Goal: Information Seeking & Learning: Check status

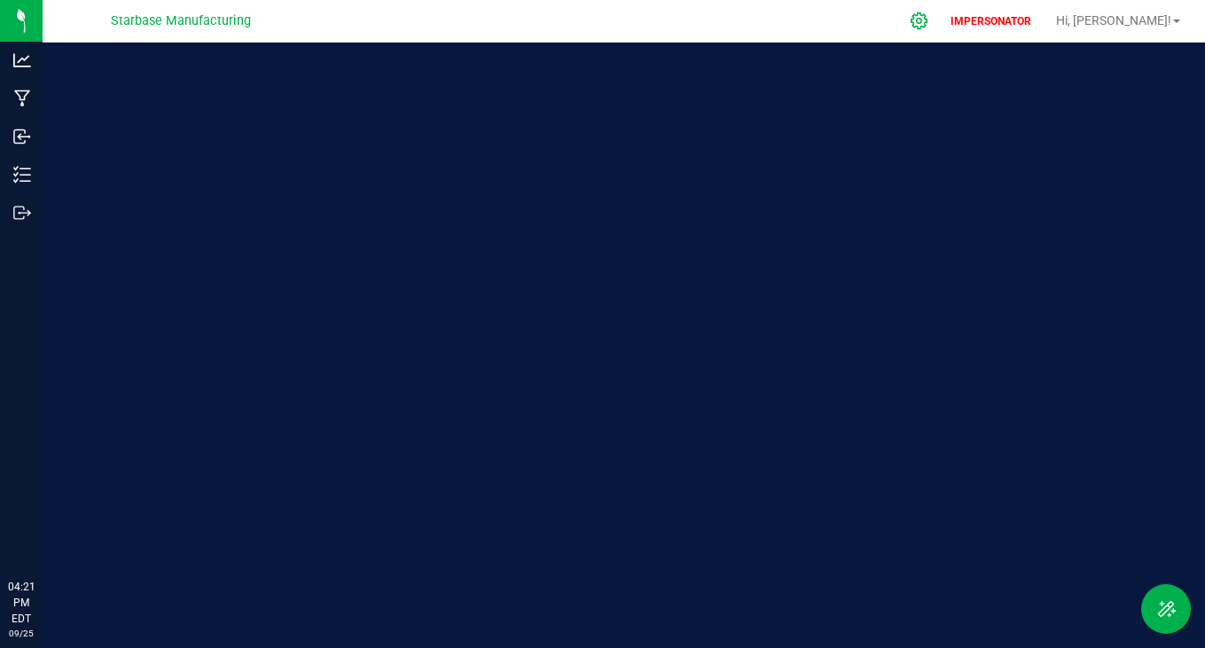
click at [942, 14] on div at bounding box center [920, 21] width 44 height 38
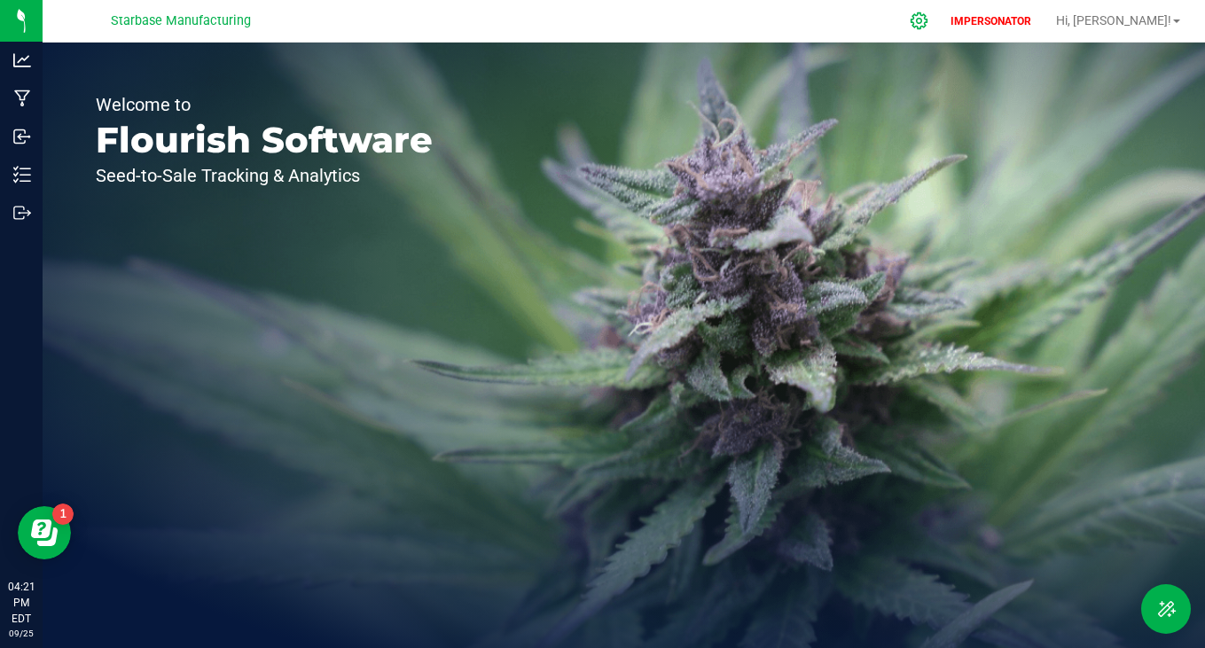
click at [929, 16] on icon at bounding box center [919, 21] width 19 height 19
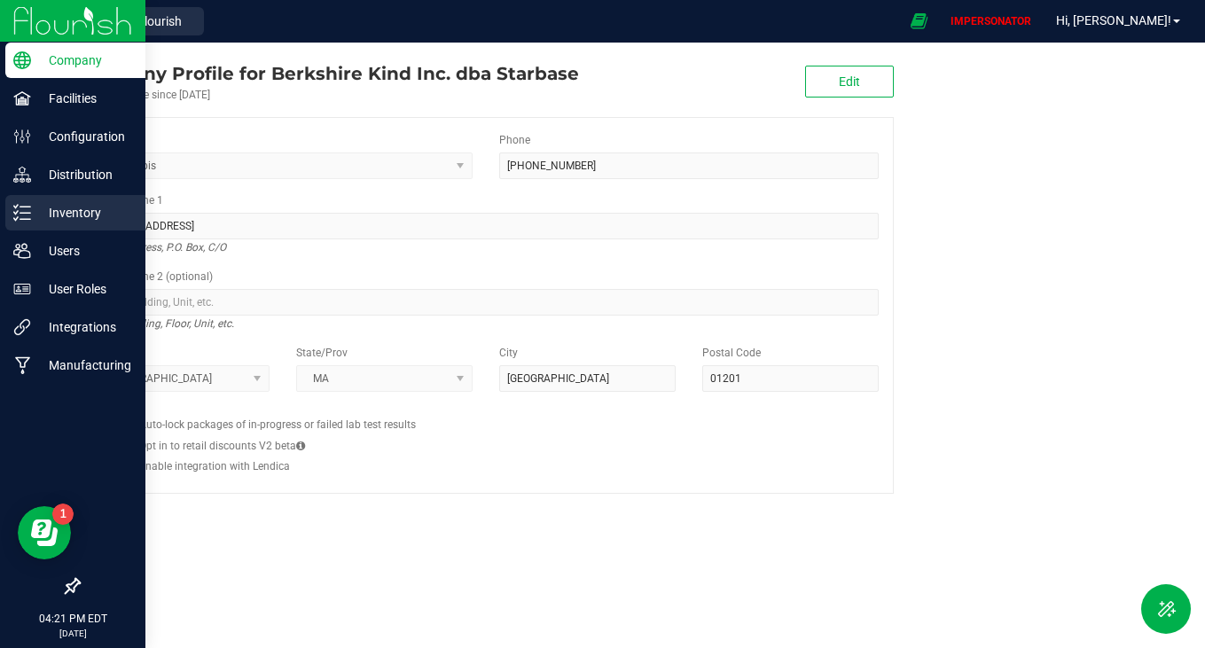
click at [66, 229] on div "Inventory" at bounding box center [75, 212] width 140 height 35
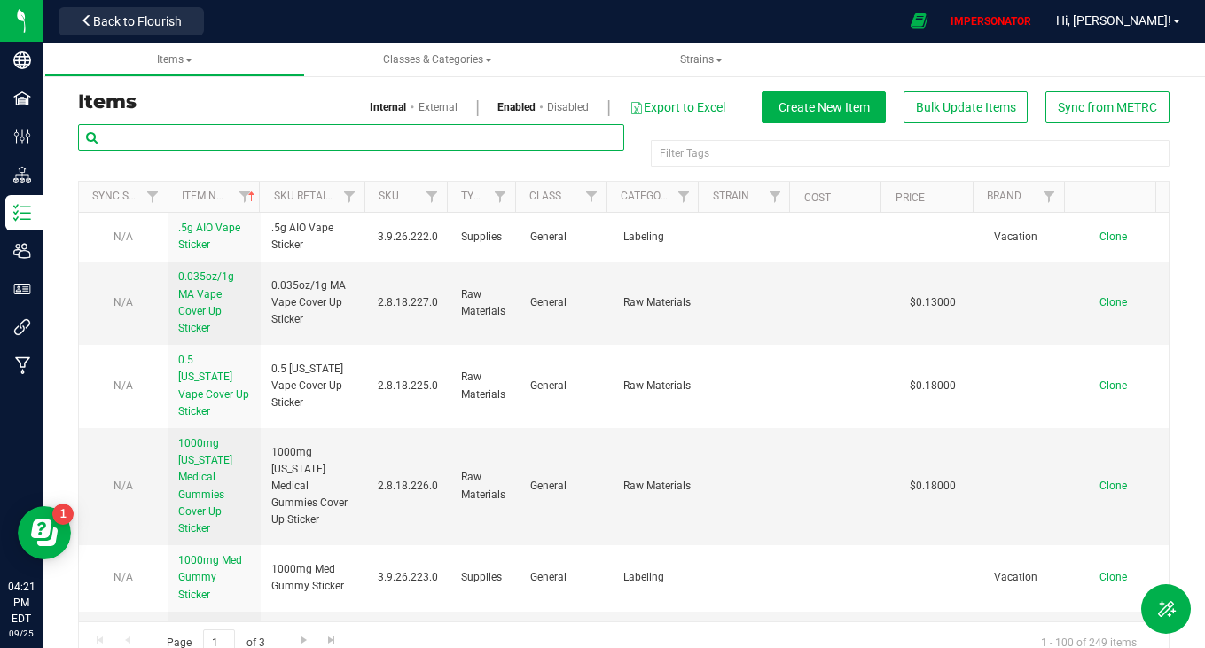
click at [418, 138] on input "text" at bounding box center [351, 137] width 546 height 27
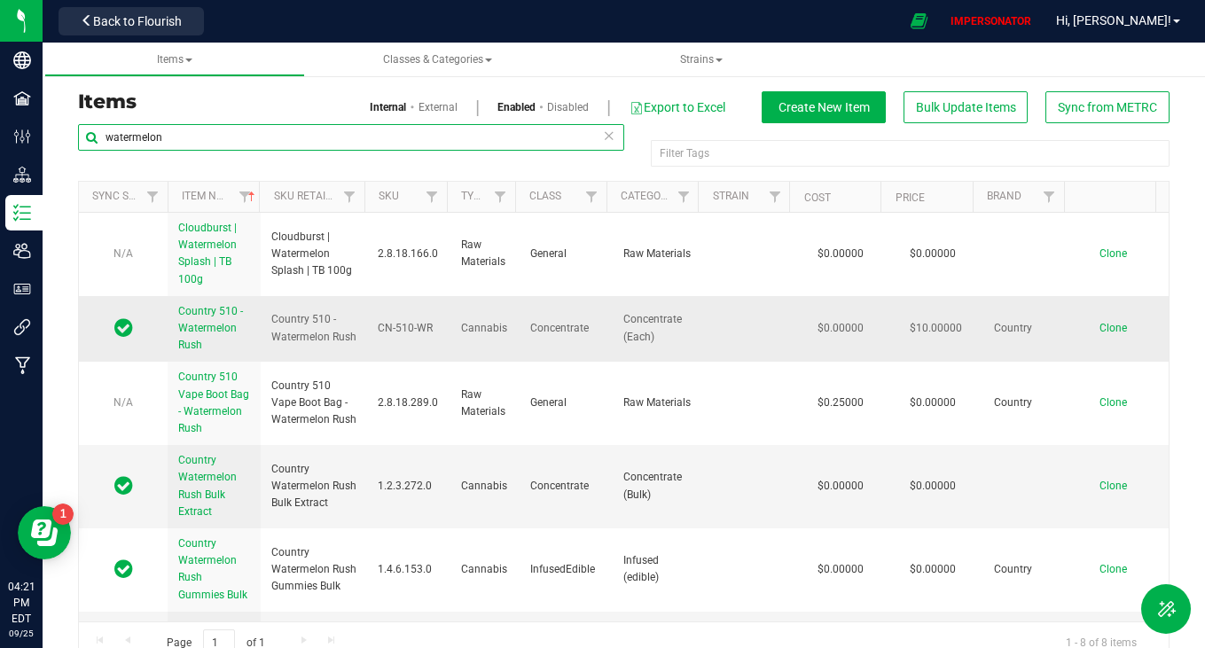
type input "watermelon"
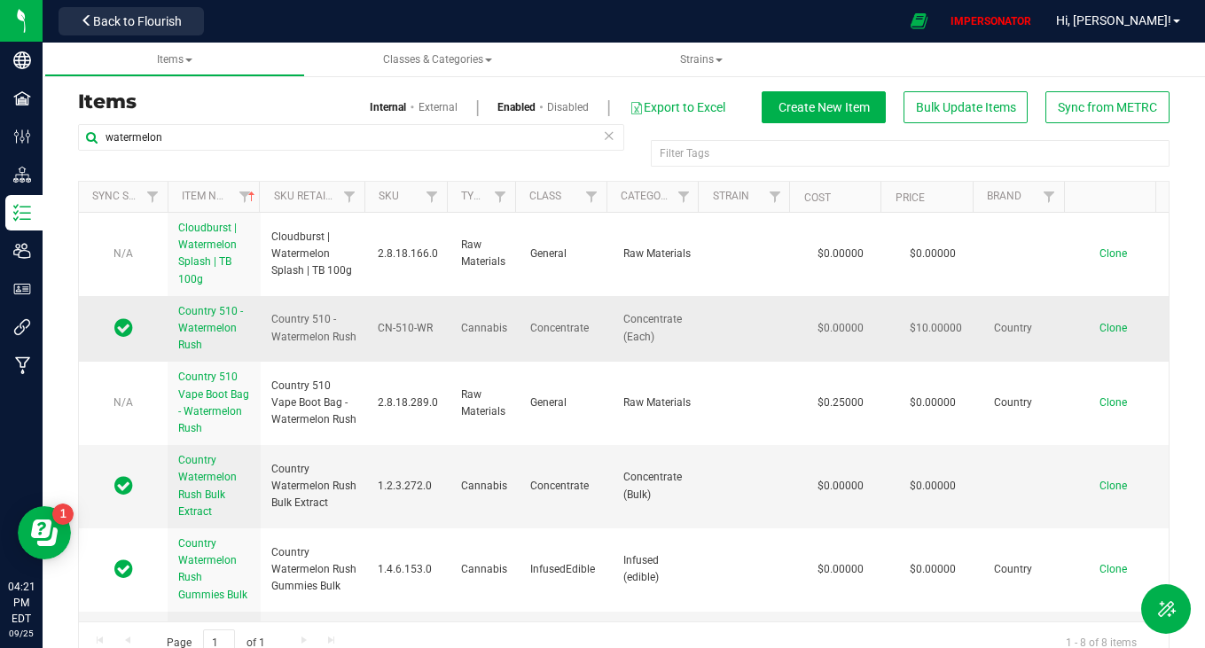
click at [210, 327] on span "Country 510 - Watermelon Rush" at bounding box center [210, 328] width 65 height 46
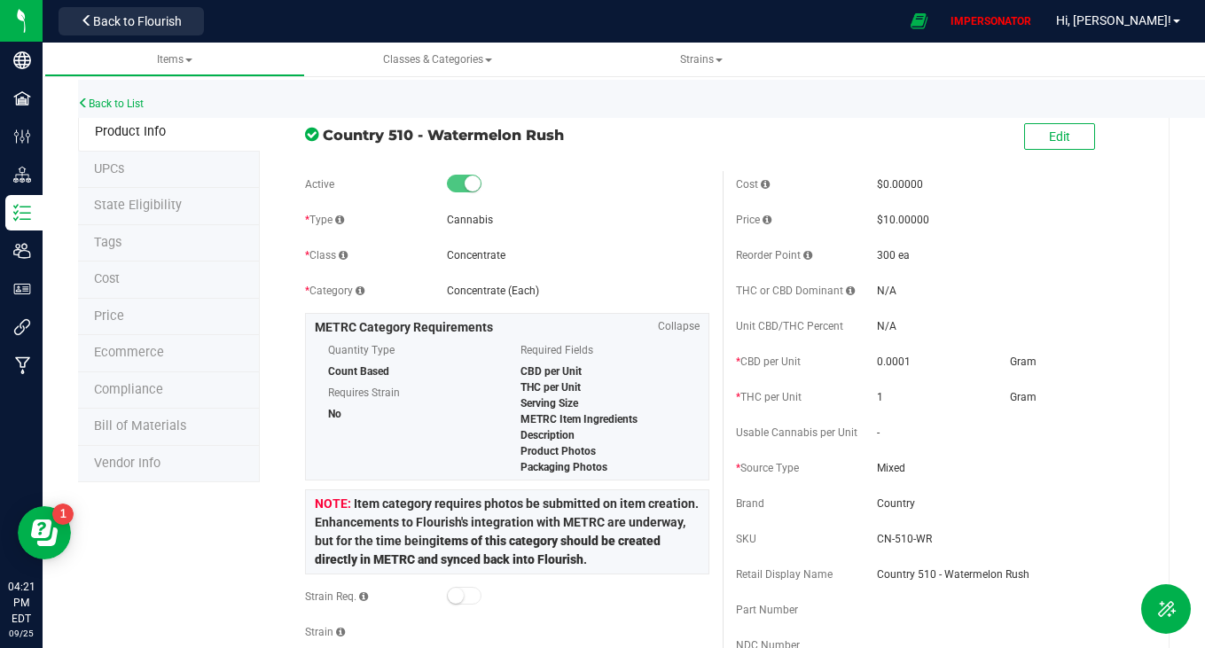
click at [192, 197] on li "State Eligibility" at bounding box center [169, 206] width 182 height 37
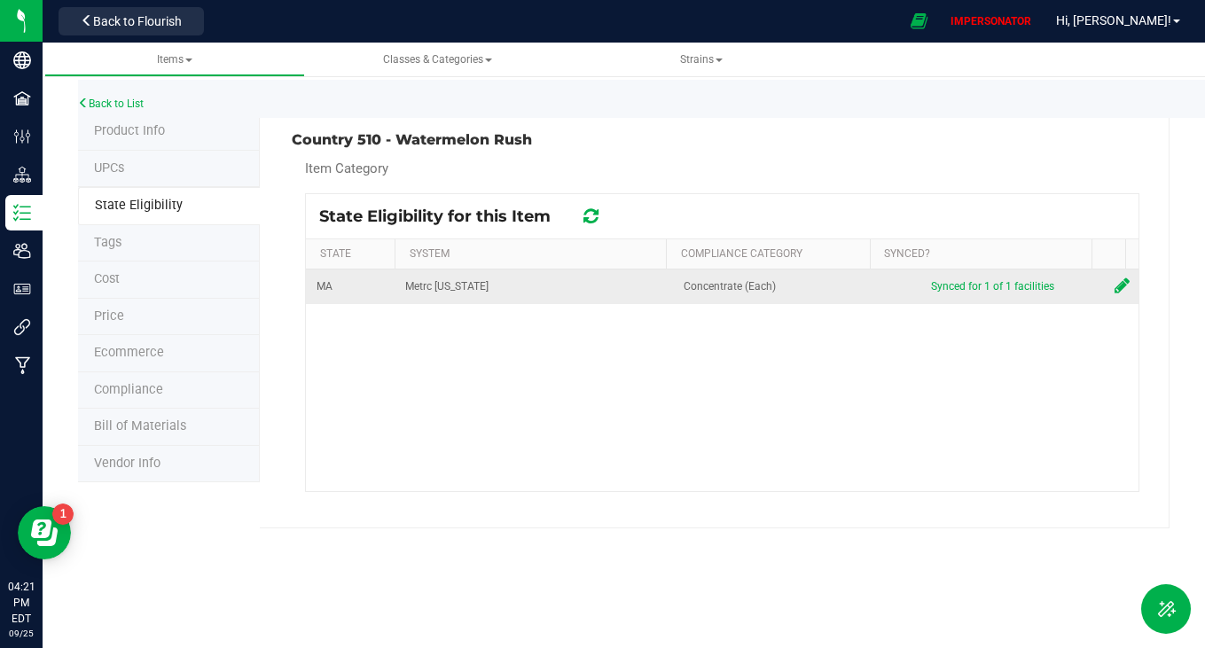
click at [1104, 284] on td at bounding box center [1121, 287] width 35 height 35
click at [1104, 286] on td at bounding box center [1121, 287] width 35 height 35
click at [1115, 286] on icon at bounding box center [1122, 286] width 15 height 18
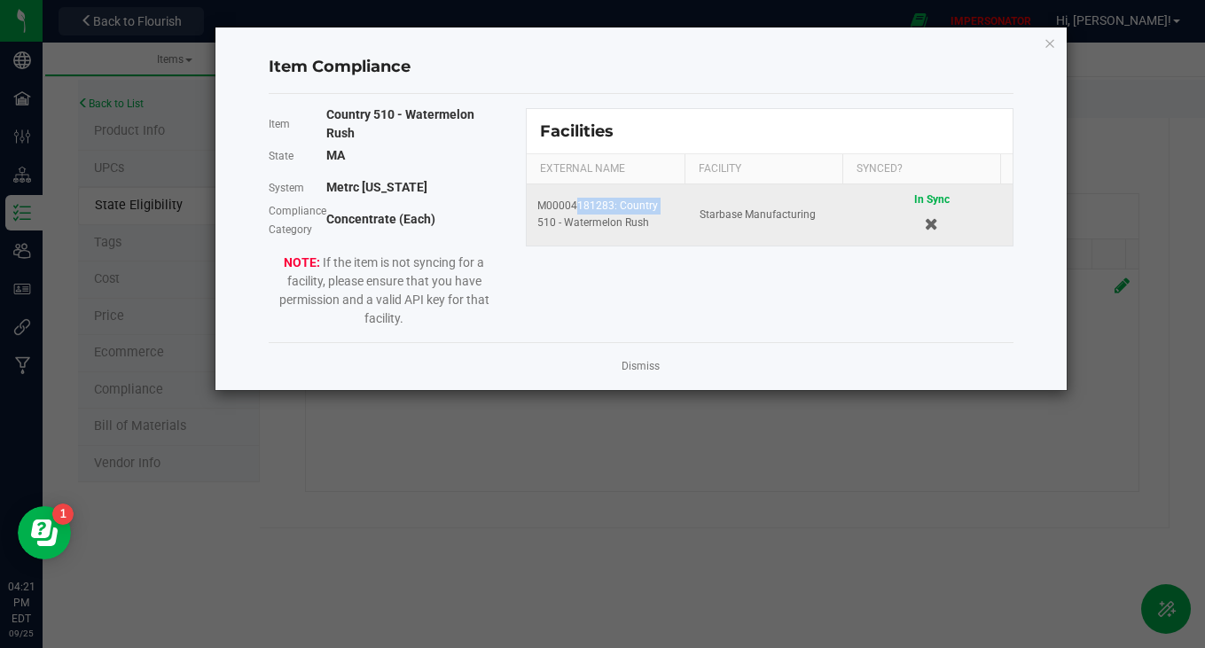
drag, startPoint x: 569, startPoint y: 208, endPoint x: 653, endPoint y: 208, distance: 84.3
click at [653, 208] on div "M00004181283: Country 510 - Watermelon Rush" at bounding box center [608, 215] width 141 height 34
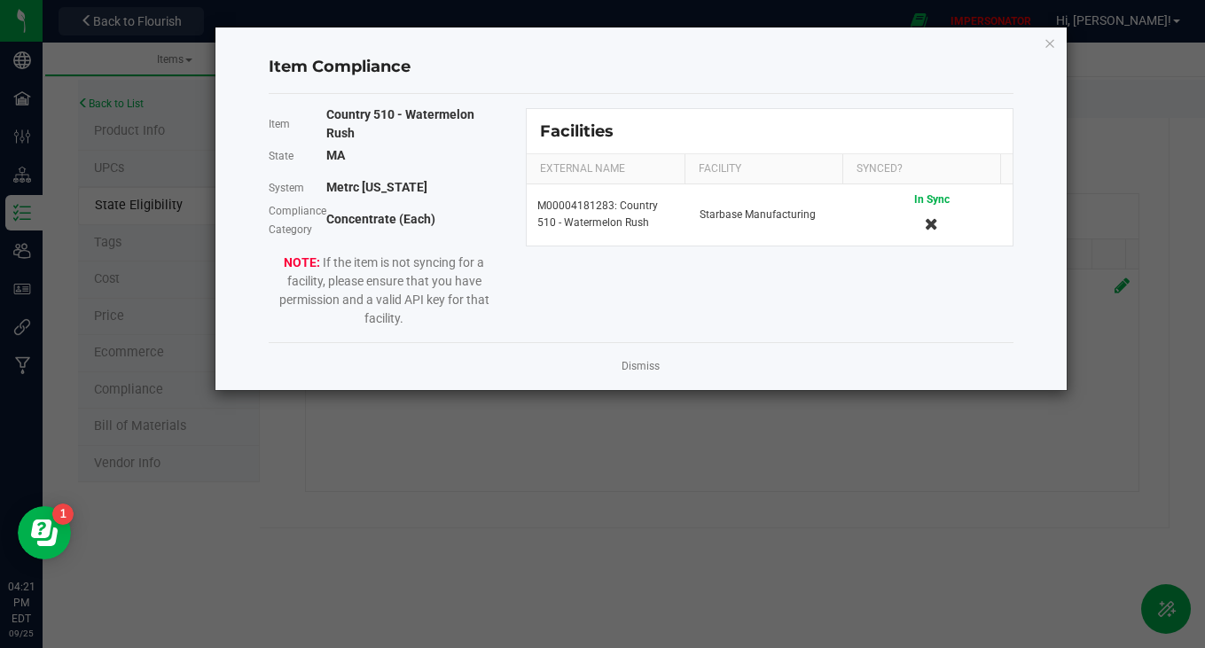
click at [674, 292] on div "Item Country 510 - Watermelon Rush State [US_STATE] System Metrc [US_STATE] Com…" at bounding box center [641, 218] width 772 height 220
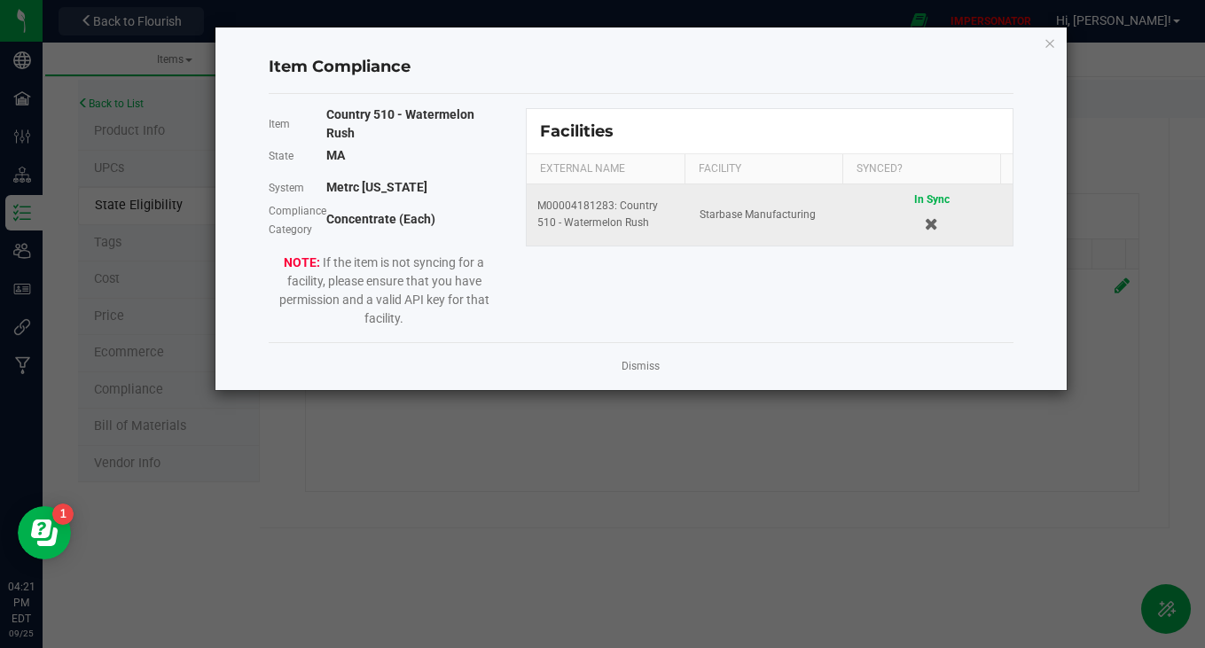
drag, startPoint x: 533, startPoint y: 206, endPoint x: 657, endPoint y: 233, distance: 127.2
click at [657, 233] on td "M00004181283: Country 510 - Watermelon Rush" at bounding box center [608, 214] width 162 height 61
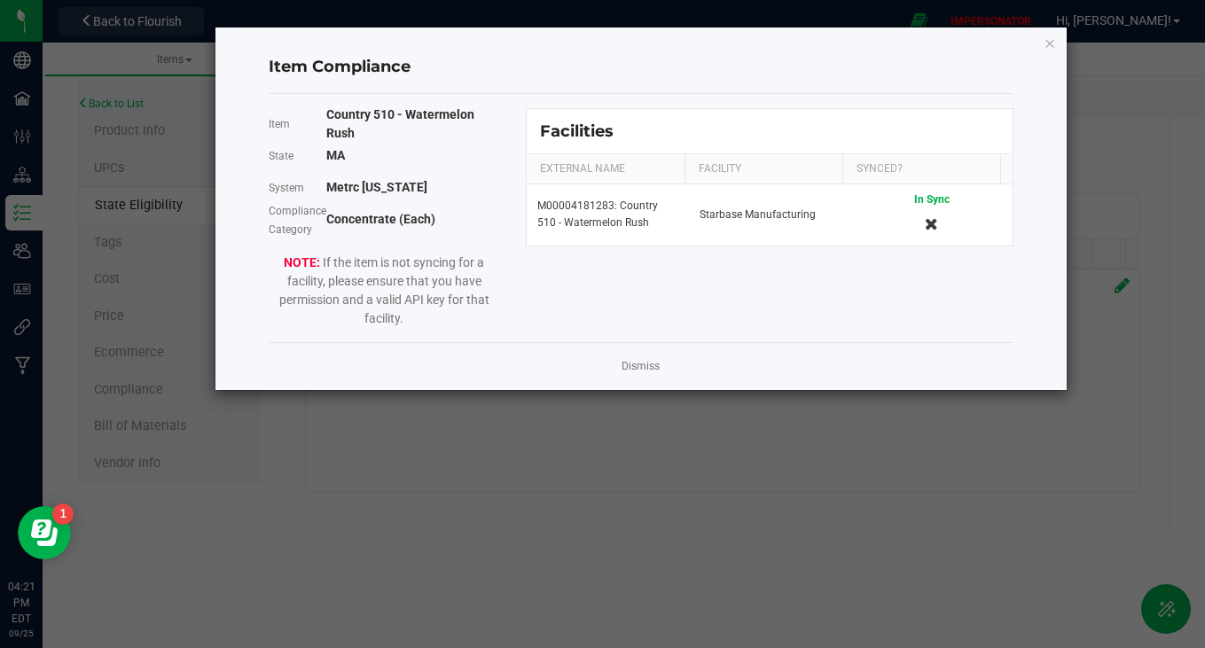
click at [644, 267] on div "Item Country 510 - Watermelon Rush State [US_STATE] System Metrc [US_STATE] Com…" at bounding box center [641, 218] width 772 height 220
click at [641, 367] on link "Dismiss" at bounding box center [641, 366] width 38 height 15
